Goal: Obtain resource: Download file/media

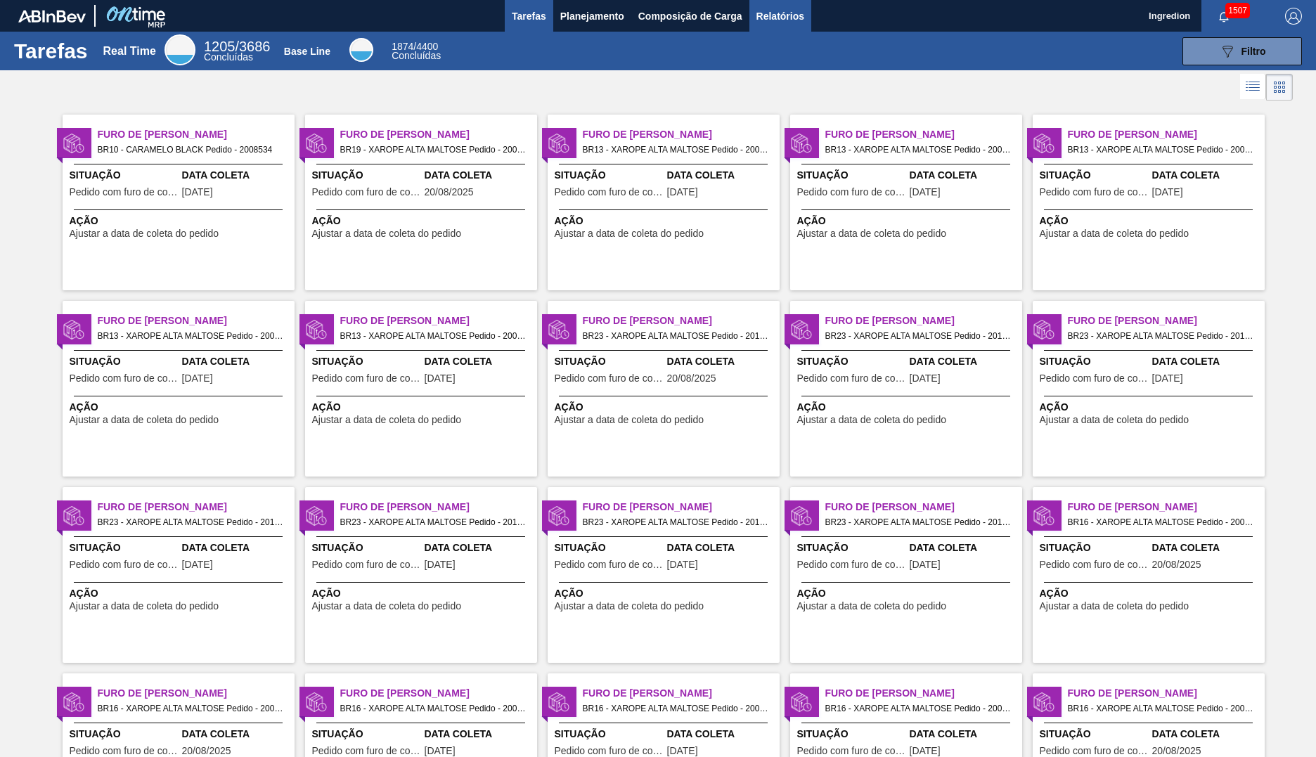
click at [779, 15] on span "Relatórios" at bounding box center [780, 16] width 48 height 17
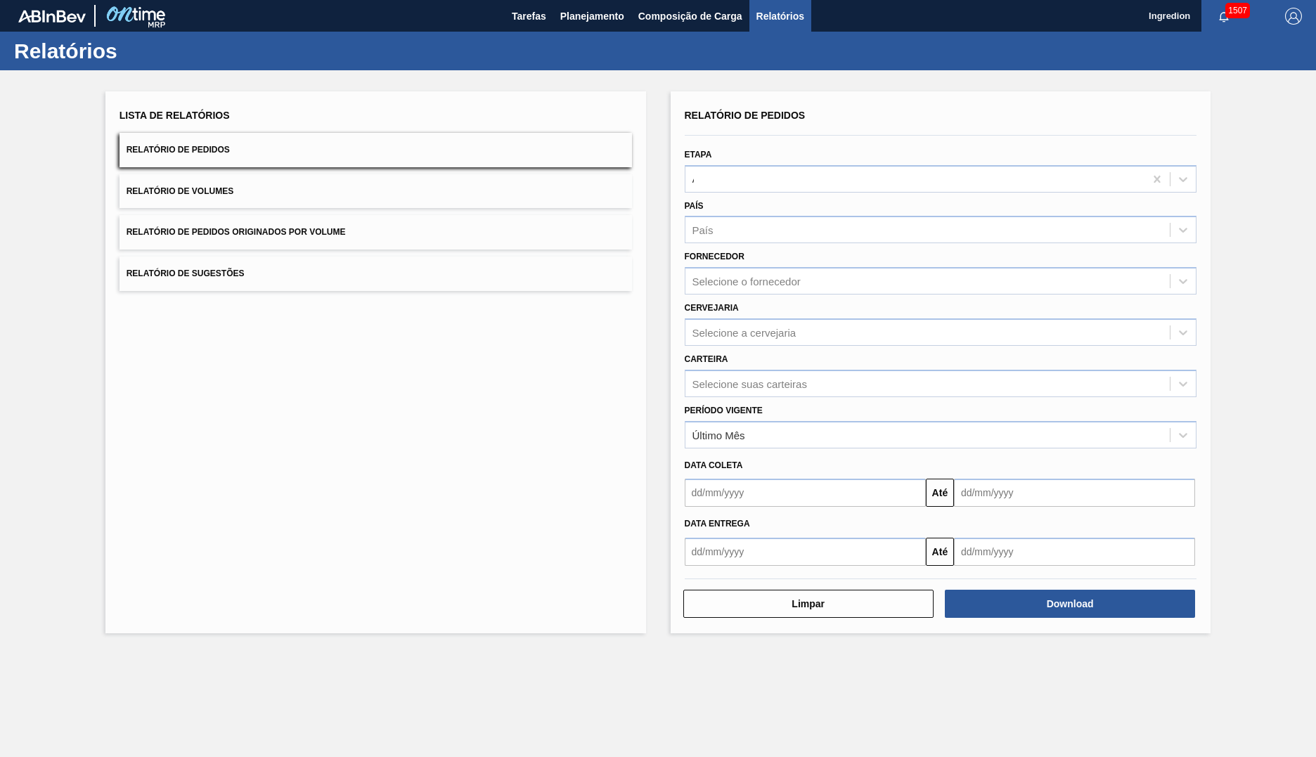
type input "Aguardando Faturamento"
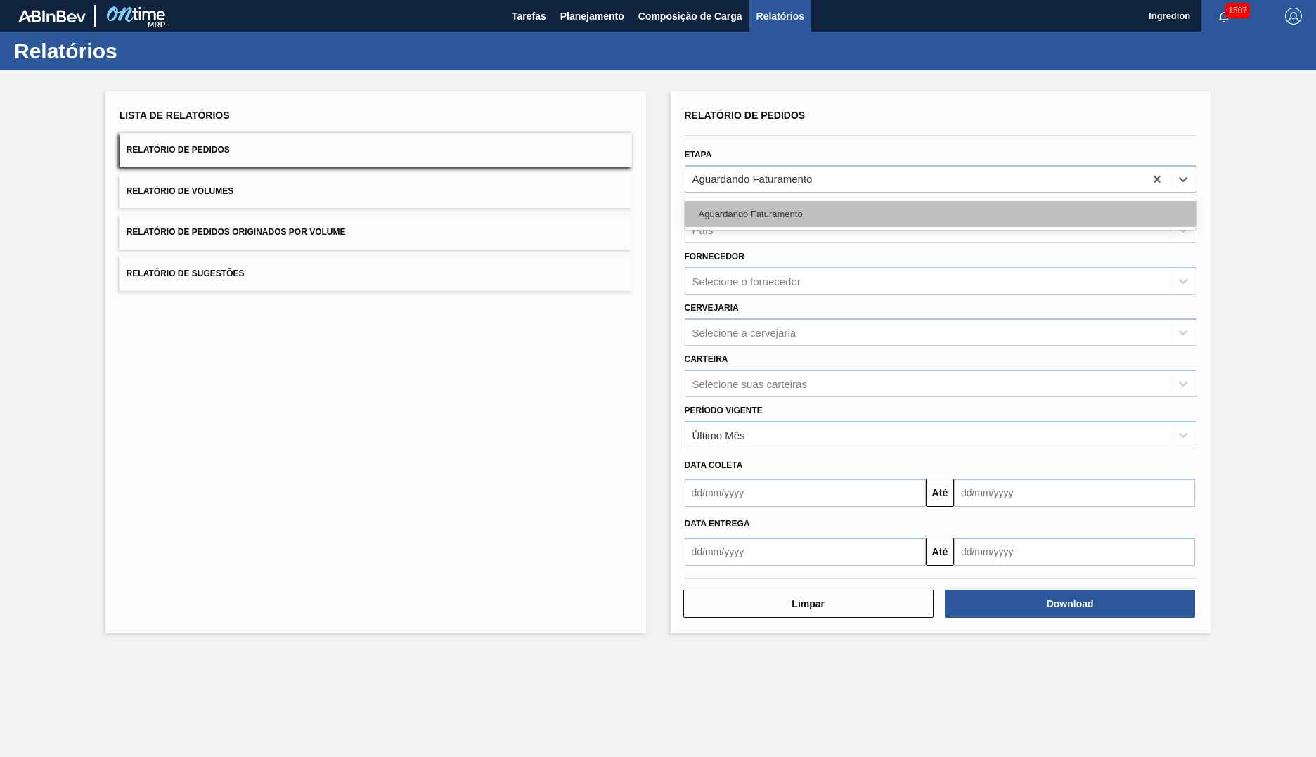
click at [940, 214] on div "Aguardando Faturamento" at bounding box center [940, 214] width 512 height 26
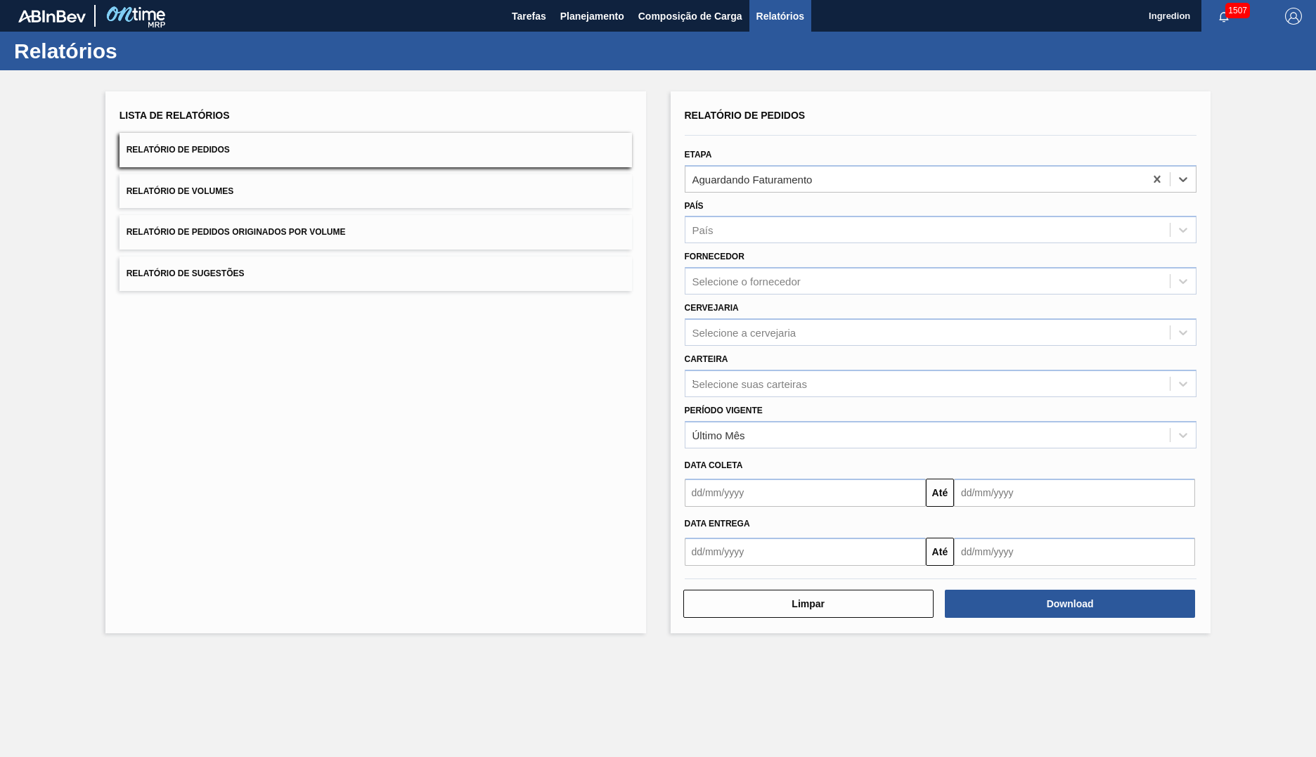
type input "Xarope"
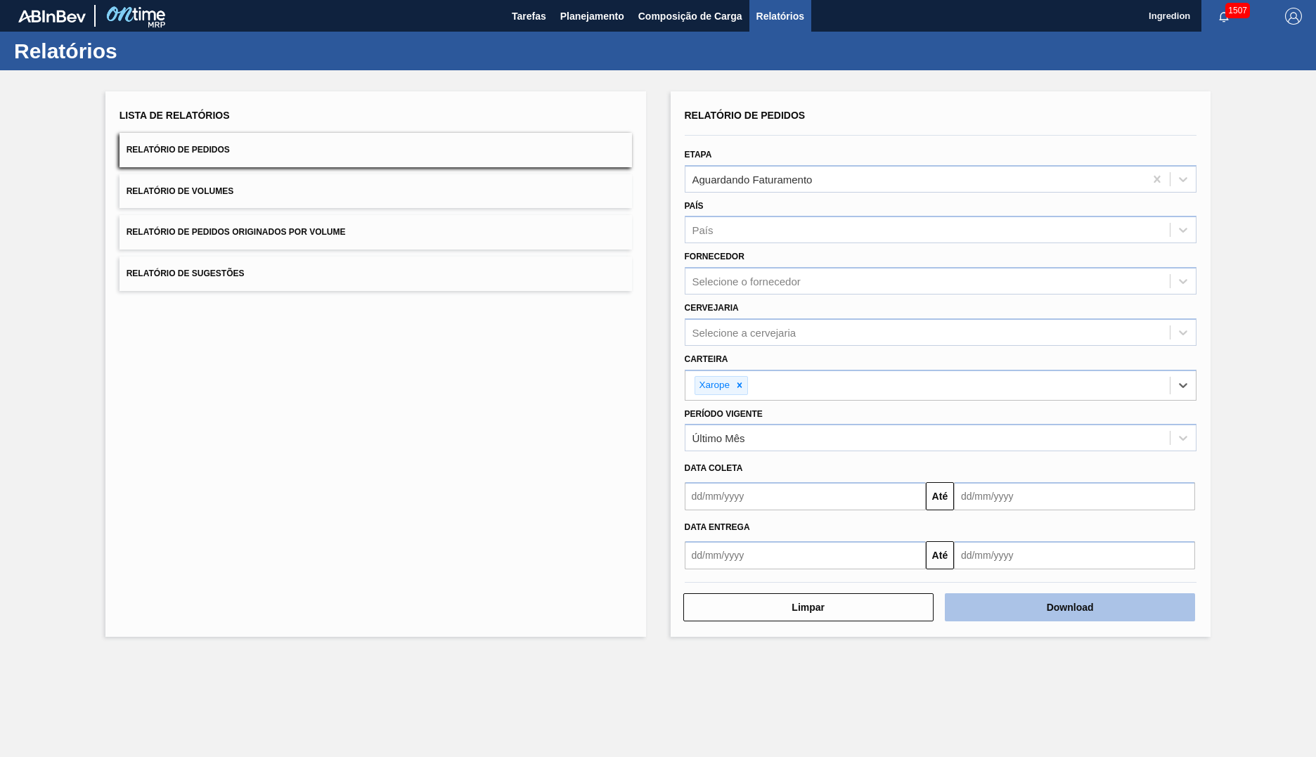
click at [1070, 607] on button "Download" at bounding box center [1070, 607] width 250 height 28
